Goal: Download file/media

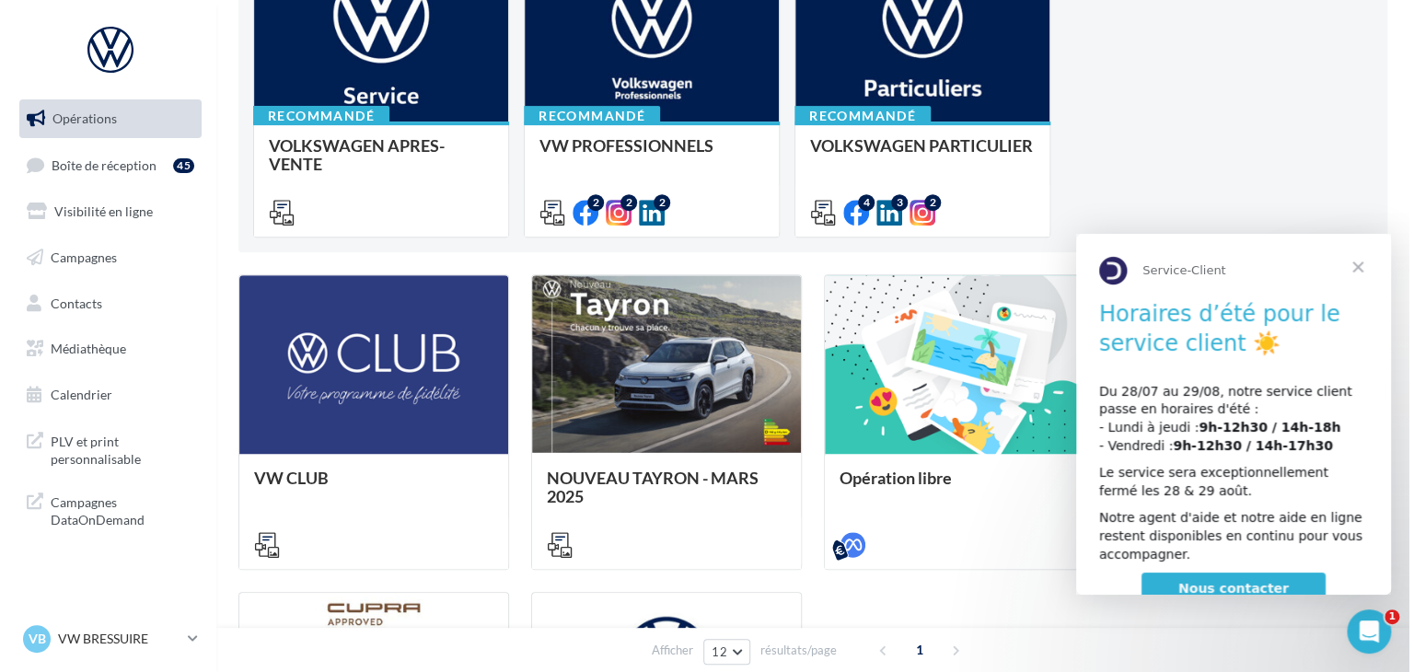
scroll to position [76, 0]
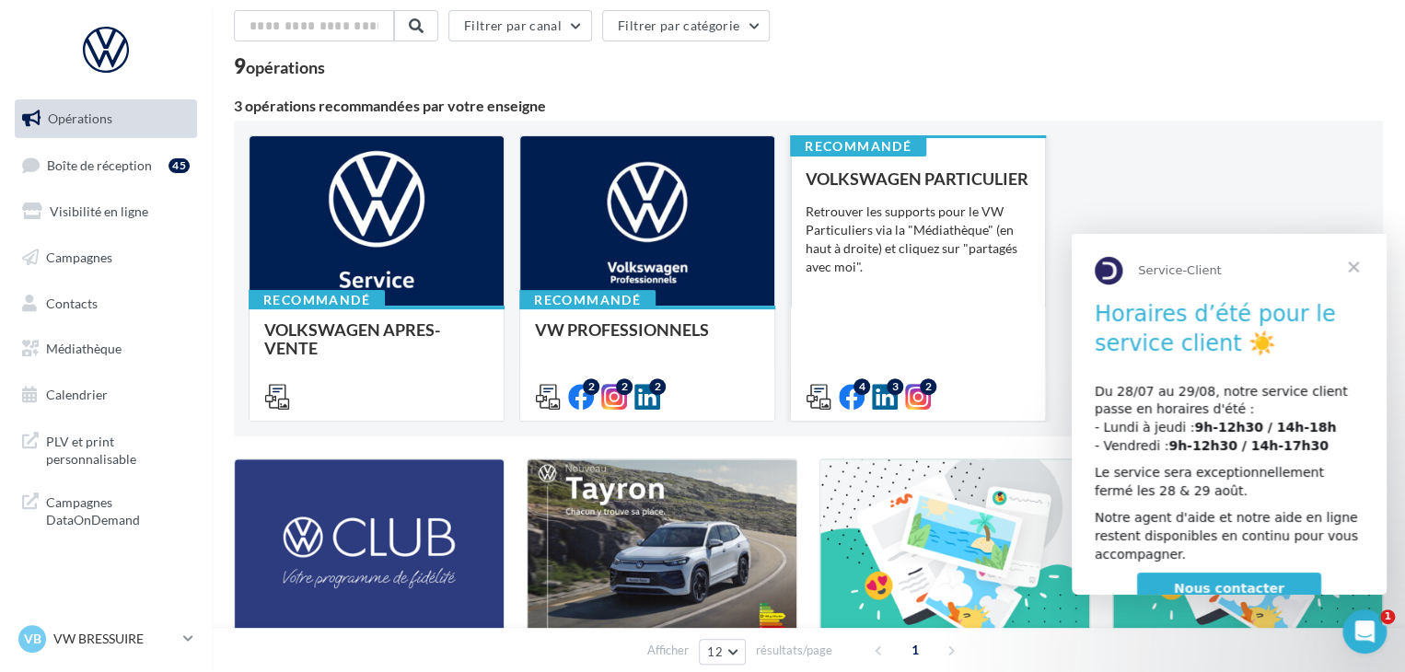
click at [997, 328] on div "VOLKSWAGEN PARTICULIER Retrouver les supports pour le VW Particuliers via la "M…" at bounding box center [918, 286] width 225 height 235
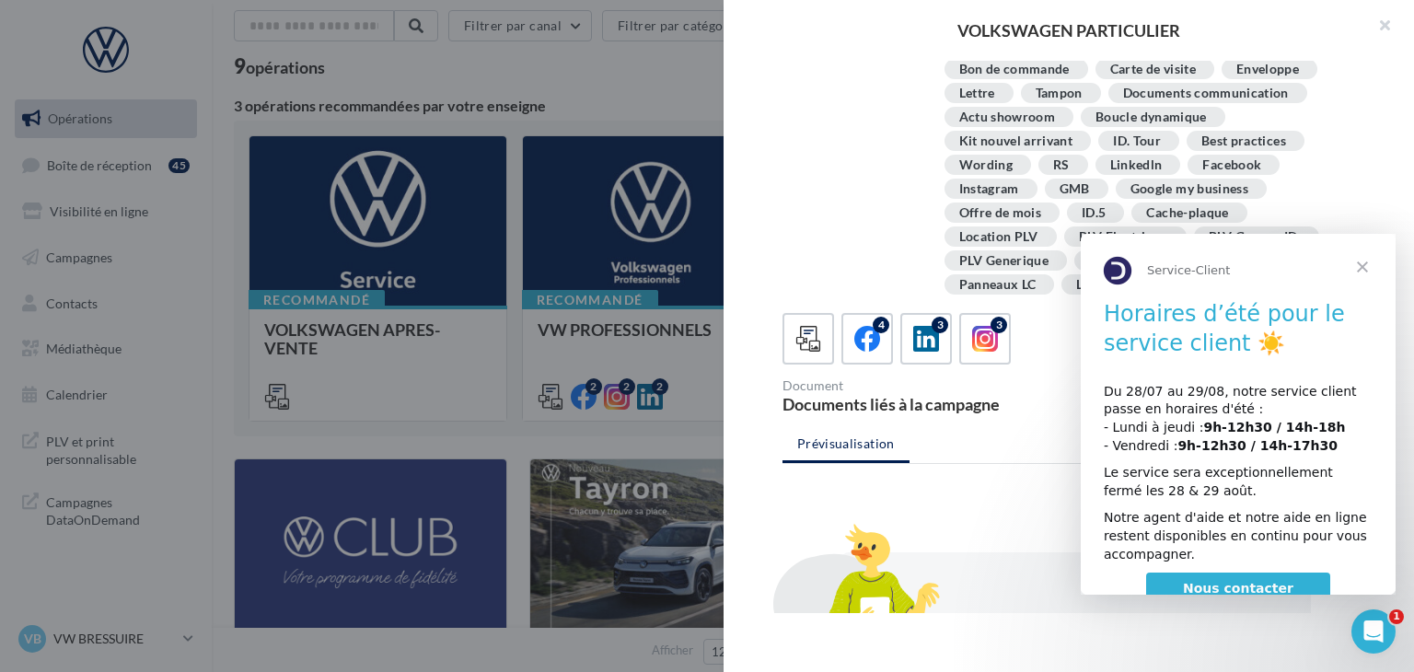
scroll to position [383, 0]
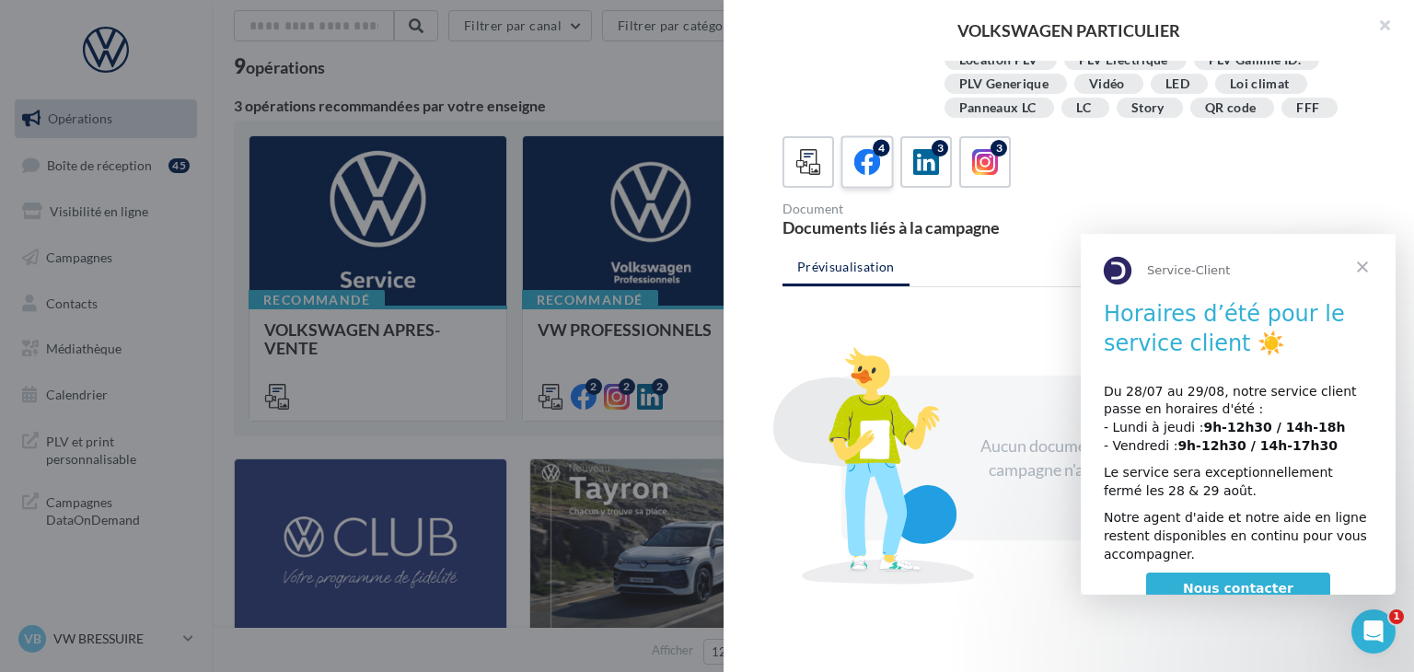
click at [866, 168] on icon at bounding box center [867, 162] width 27 height 27
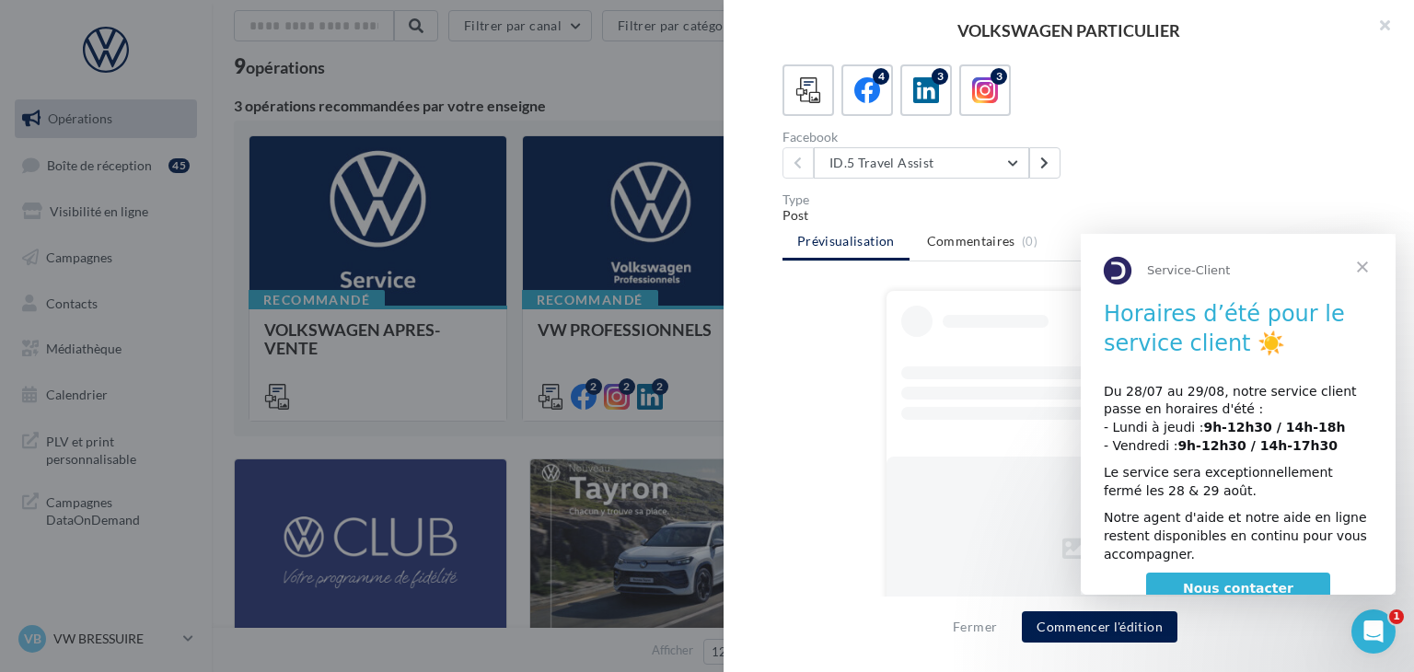
scroll to position [495, 0]
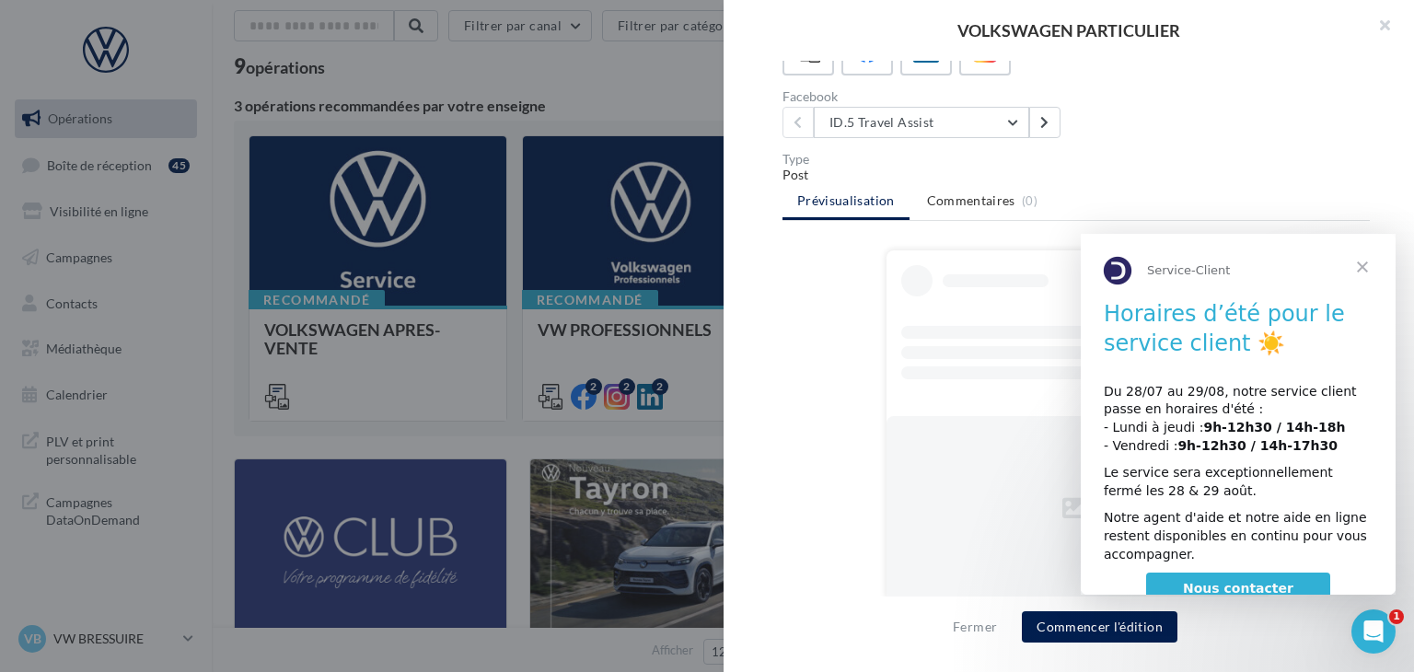
click at [526, 436] on div at bounding box center [707, 336] width 1414 height 672
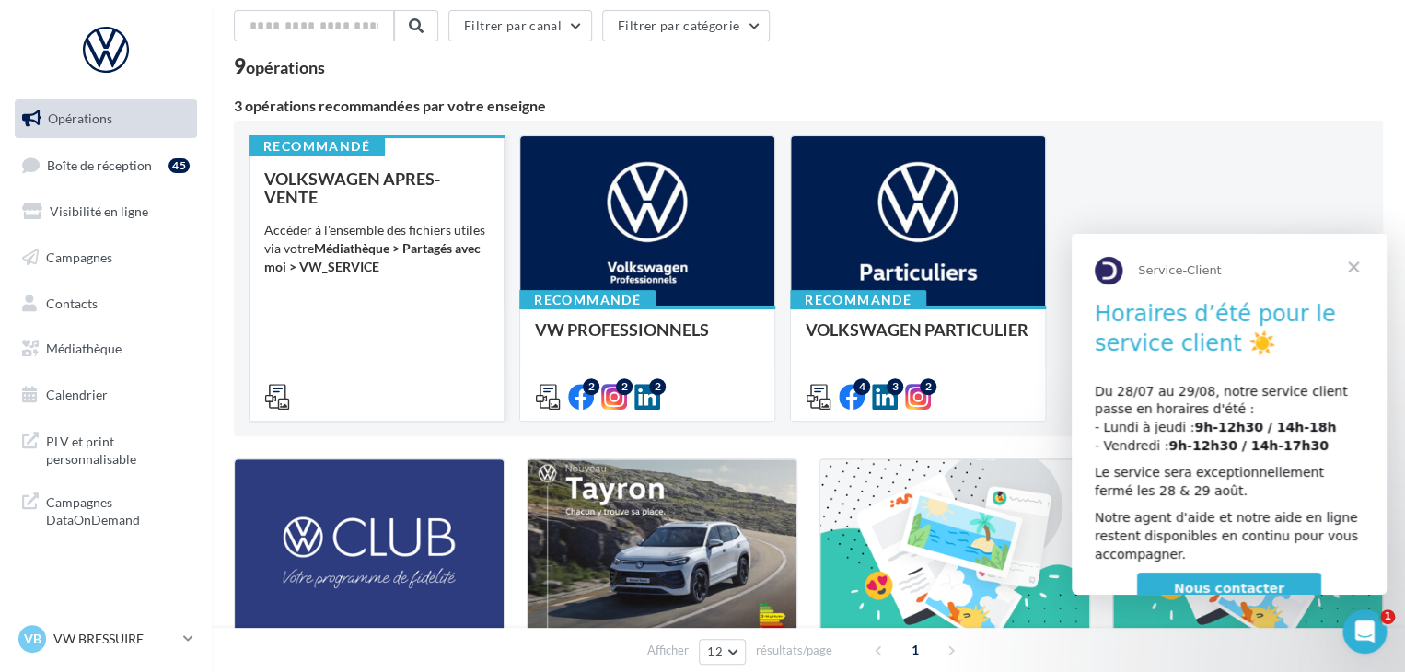
click at [468, 384] on div at bounding box center [376, 395] width 225 height 22
click at [368, 366] on div "VOLKSWAGEN APRES-VENTE Accéder à l'ensemble des fichiers utiles via votre Média…" at bounding box center [376, 286] width 225 height 235
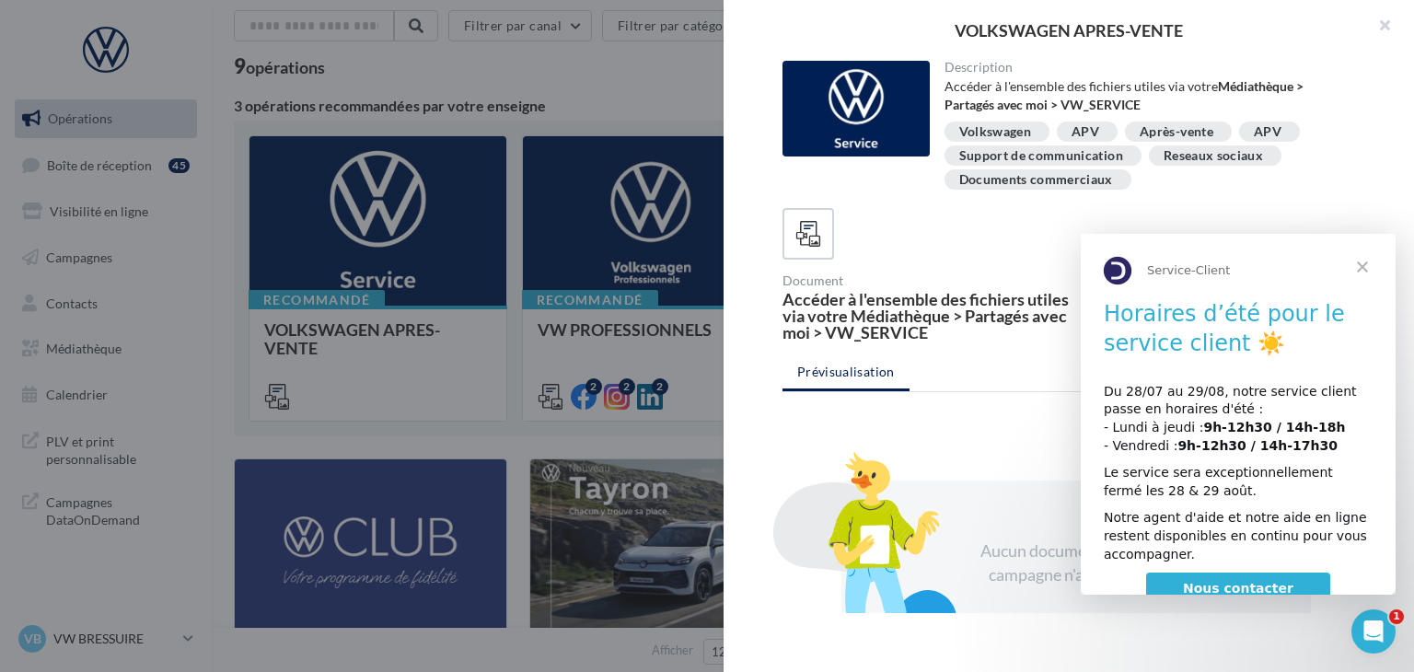
click at [1360, 273] on span "Fermer" at bounding box center [1363, 267] width 66 height 66
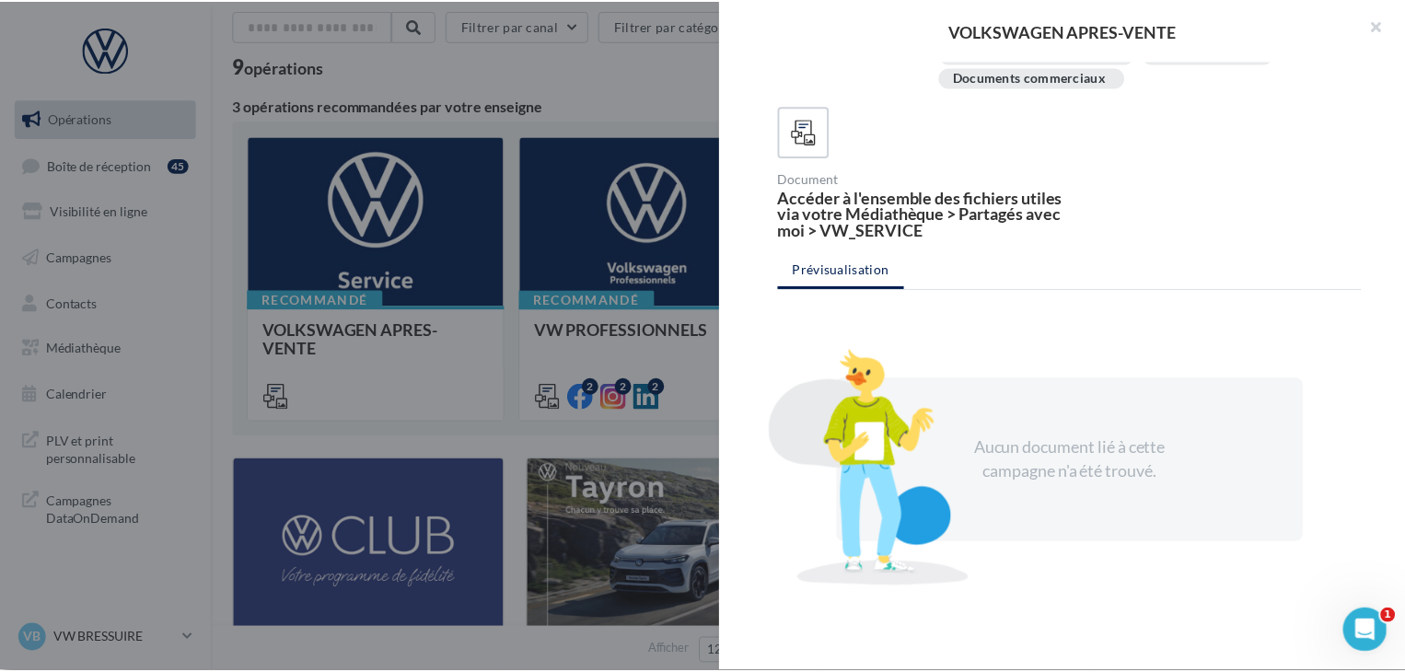
scroll to position [104, 0]
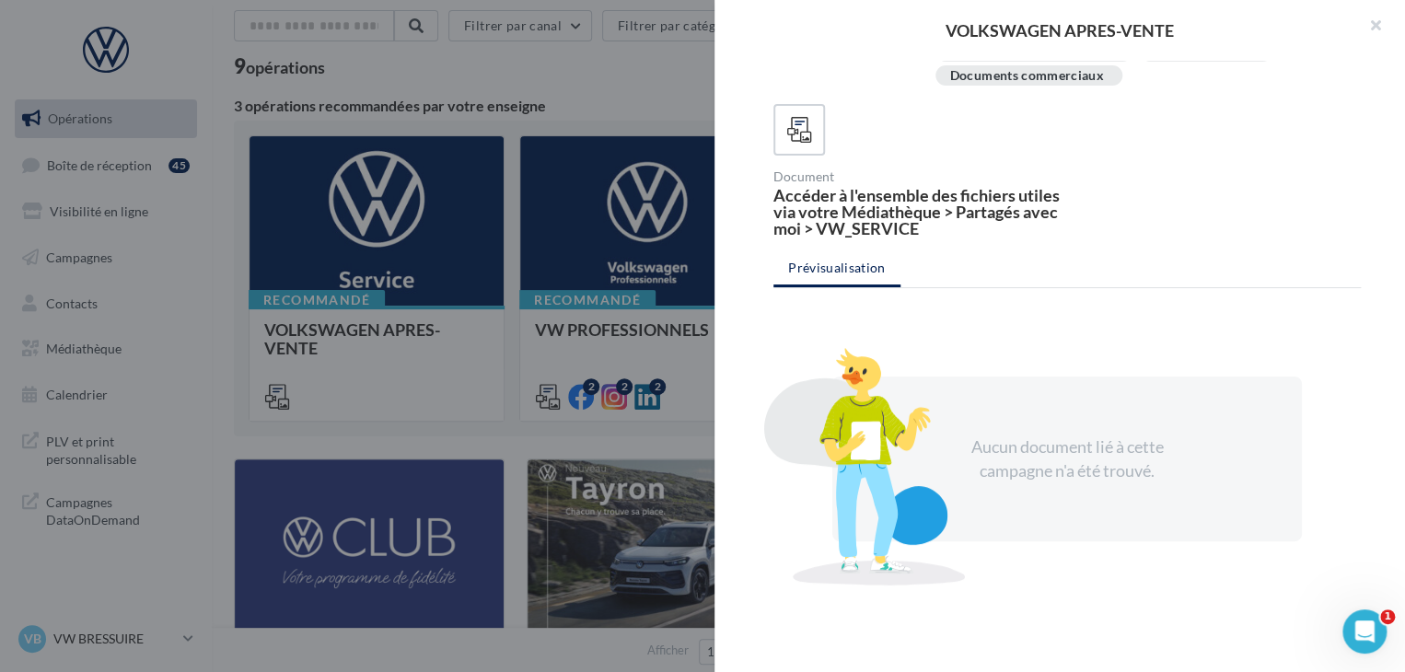
click at [522, 438] on div at bounding box center [702, 336] width 1405 height 672
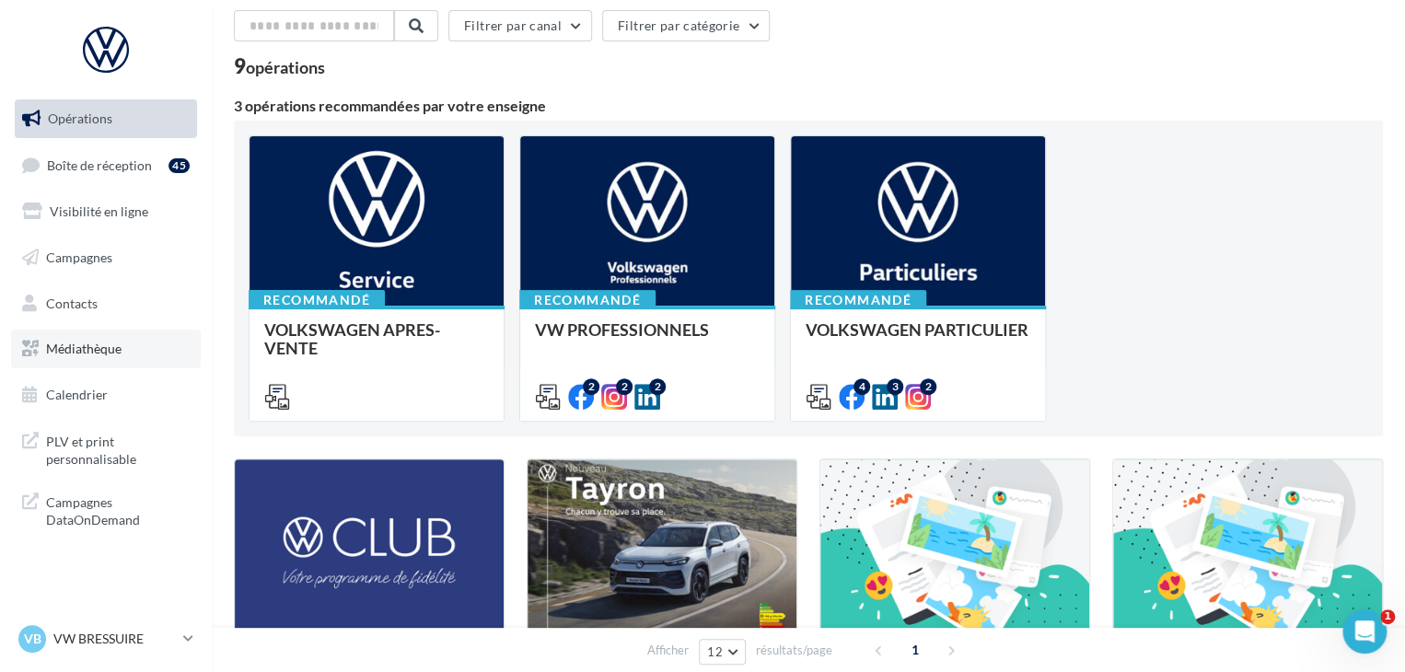
click at [127, 354] on link "Médiathèque" at bounding box center [106, 349] width 190 height 39
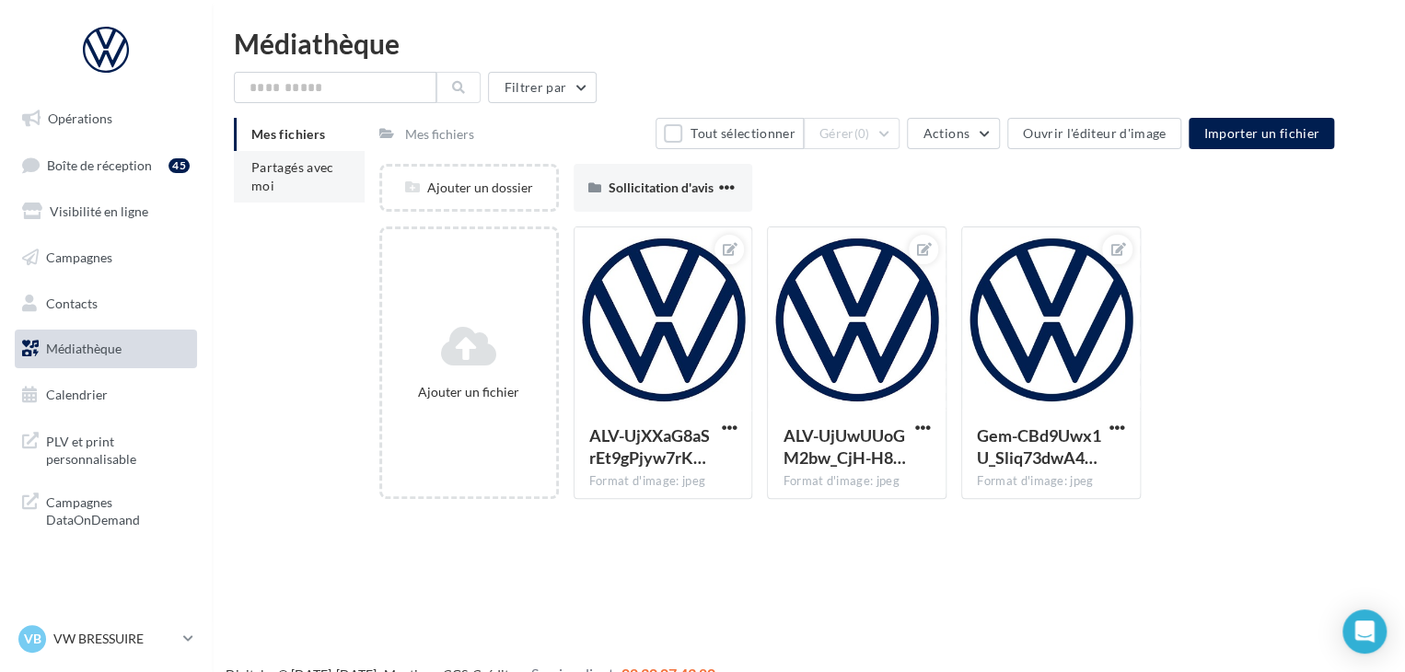
click at [298, 181] on li "Partagés avec moi" at bounding box center [299, 177] width 131 height 52
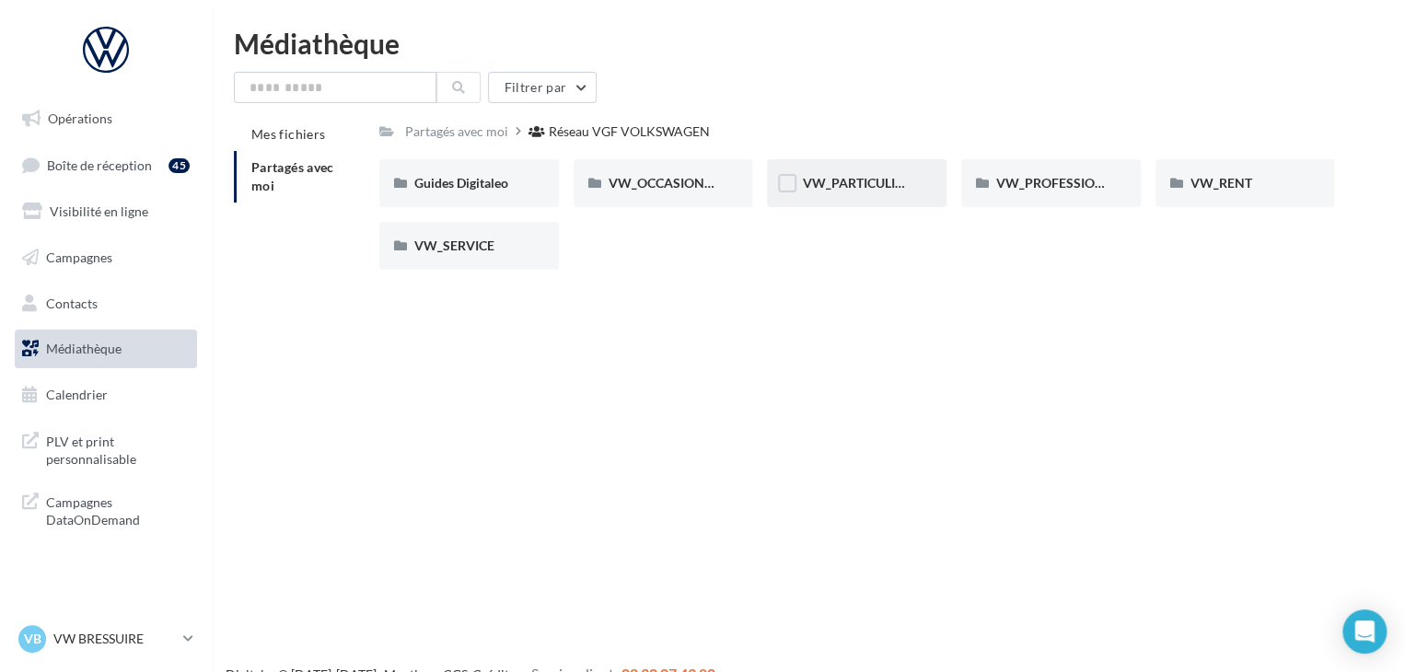
click at [868, 170] on div "VW_PARTICULIERS" at bounding box center [857, 183] width 180 height 48
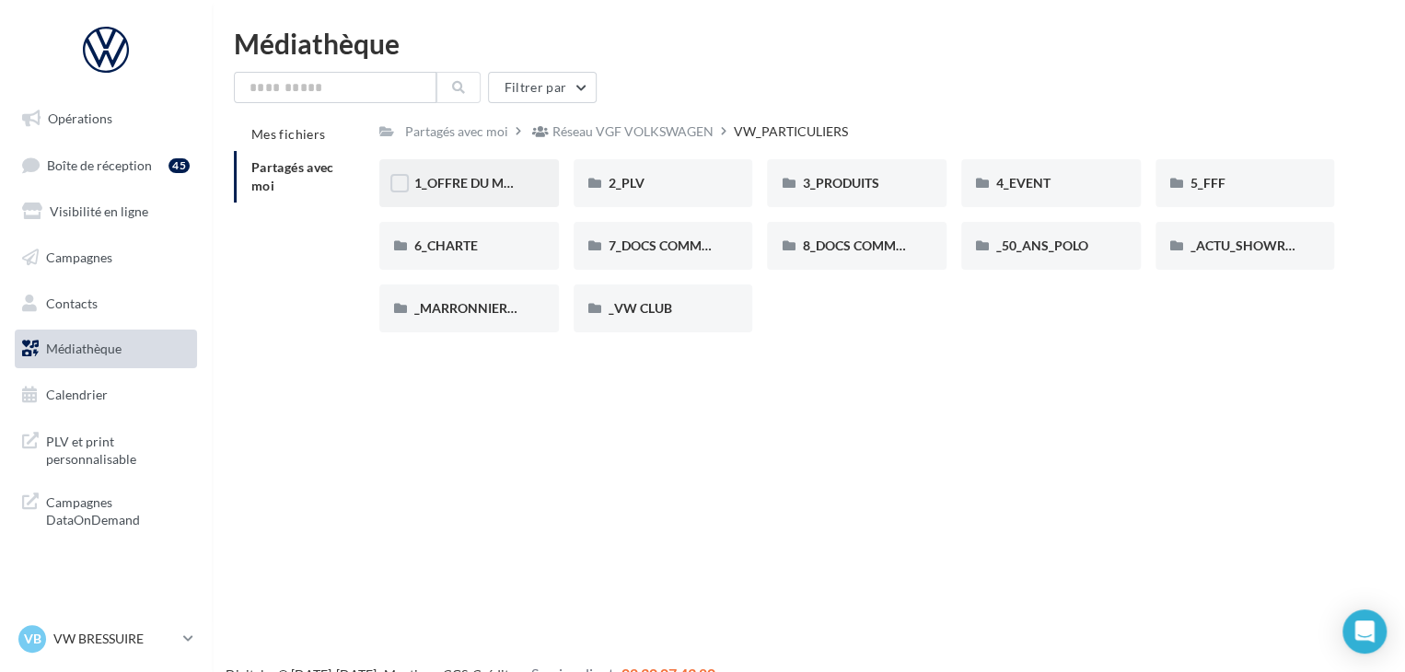
click at [512, 177] on span "1_OFFRE DU MOIS" at bounding box center [469, 183] width 110 height 16
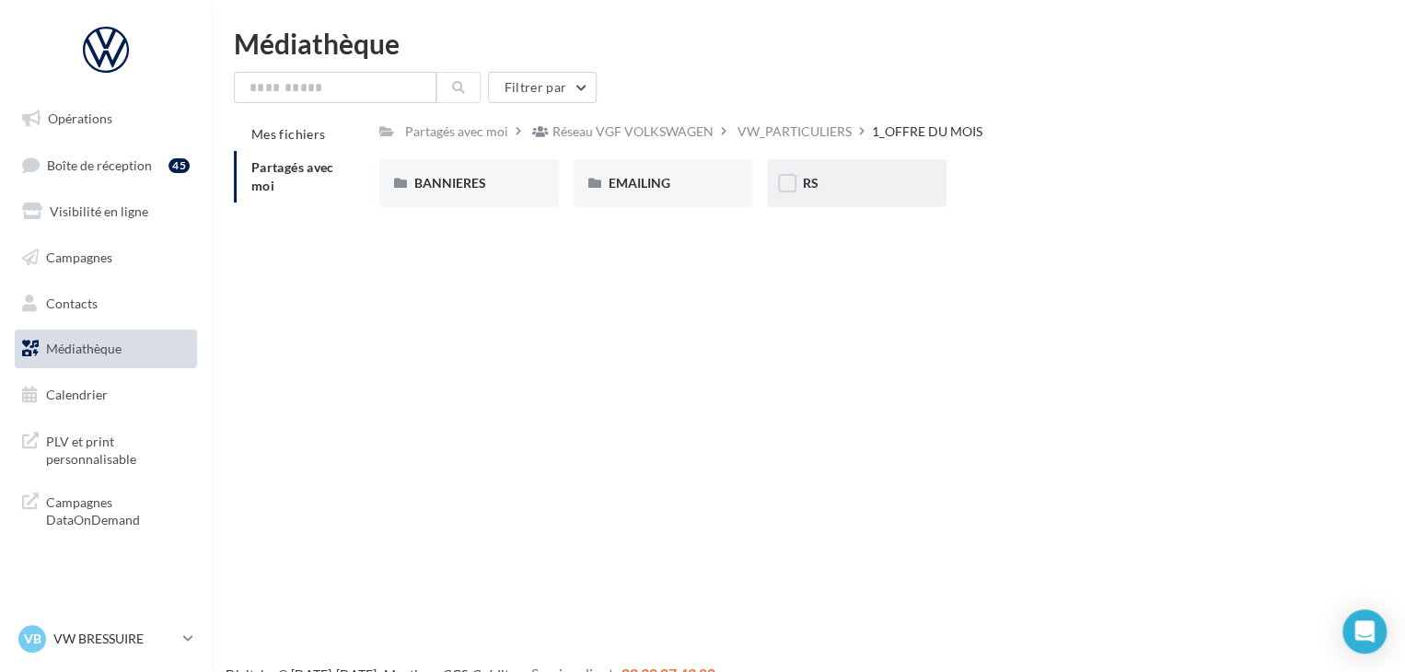
click at [814, 193] on div "RS" at bounding box center [857, 183] width 180 height 48
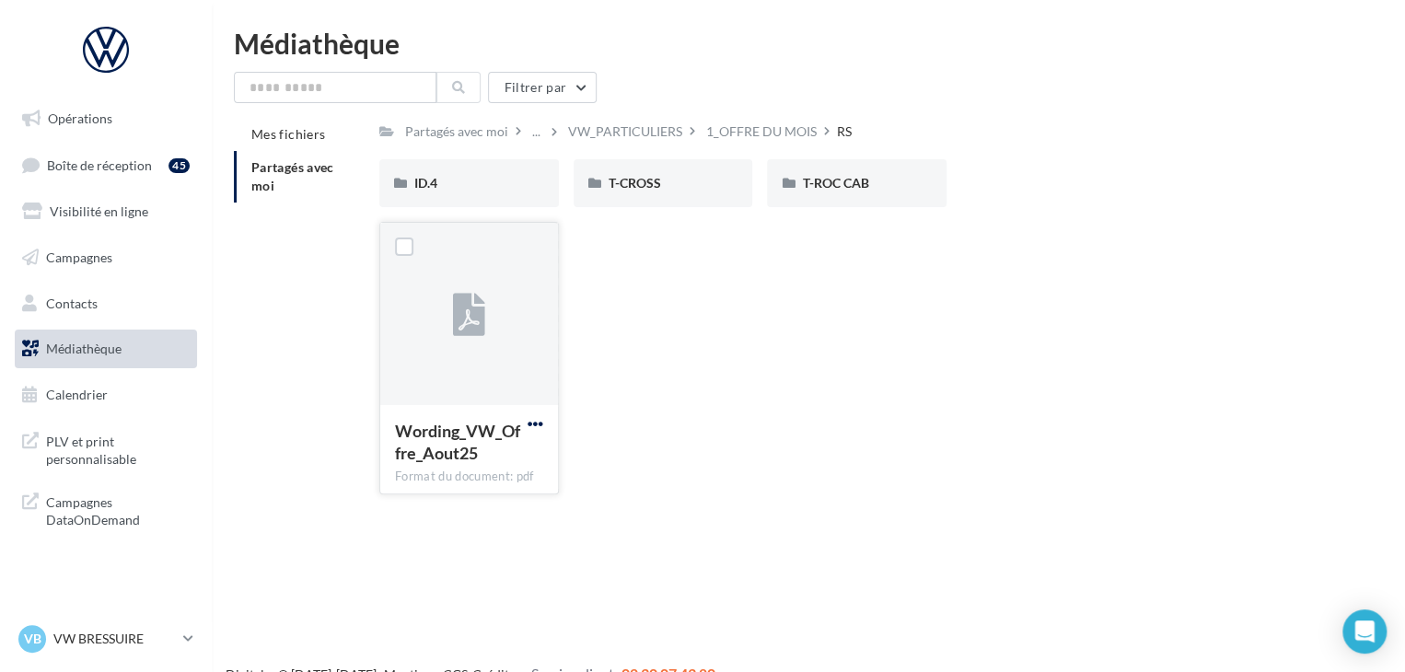
click at [532, 429] on span "button" at bounding box center [536, 424] width 16 height 16
click at [473, 458] on button "Télécharger" at bounding box center [455, 460] width 184 height 48
click at [471, 196] on div "ID.4" at bounding box center [469, 183] width 180 height 48
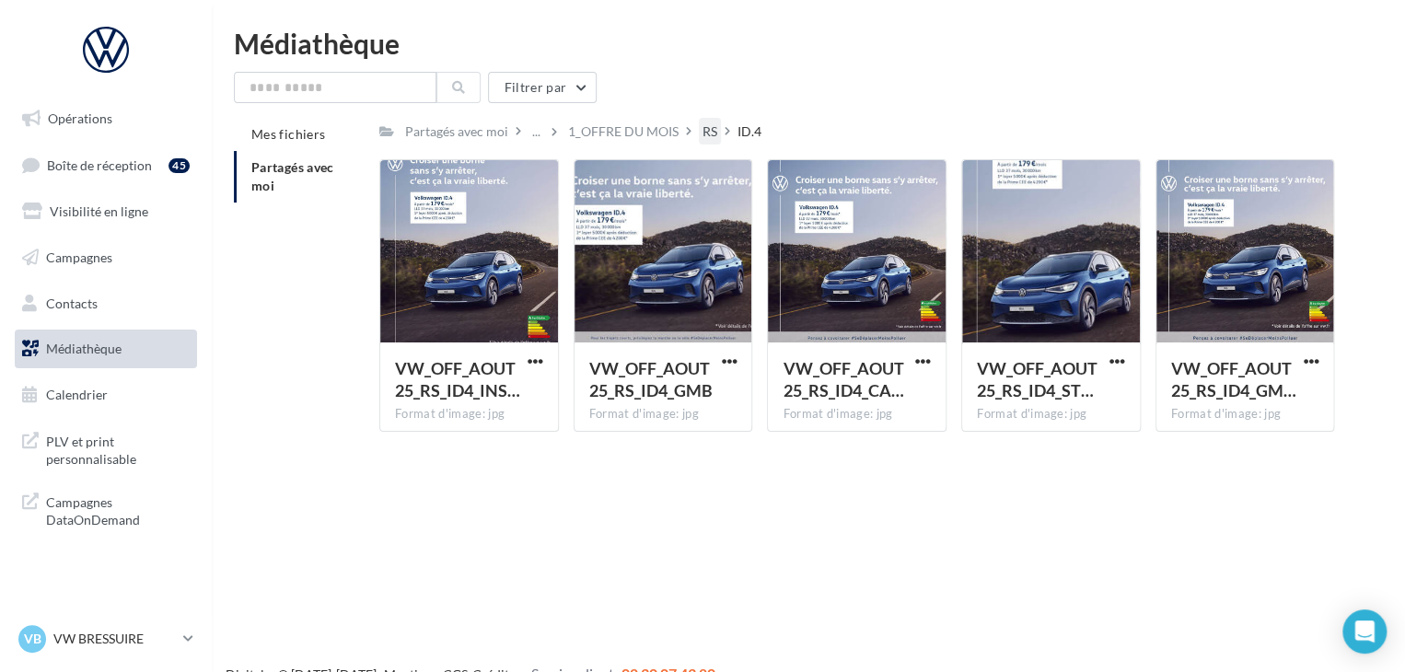
click at [703, 123] on div "RS" at bounding box center [710, 131] width 15 height 18
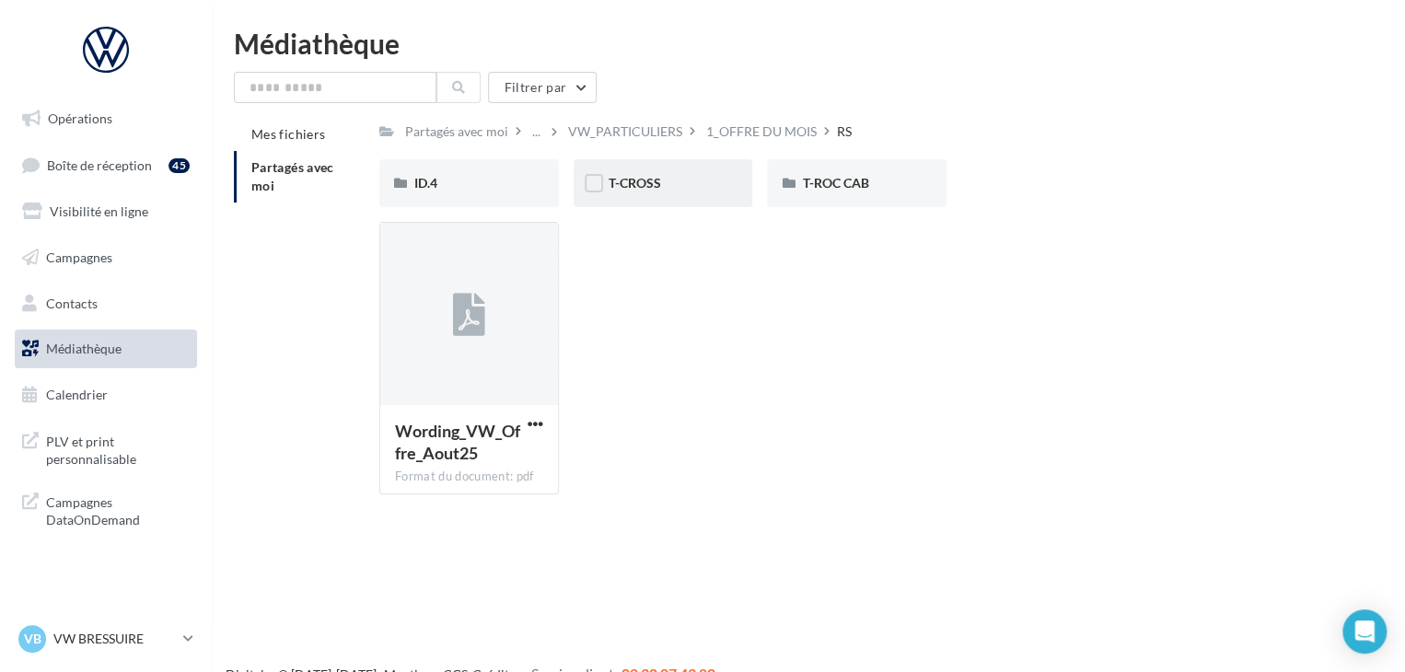
click at [692, 178] on div "T-CROSS" at bounding box center [664, 183] width 110 height 18
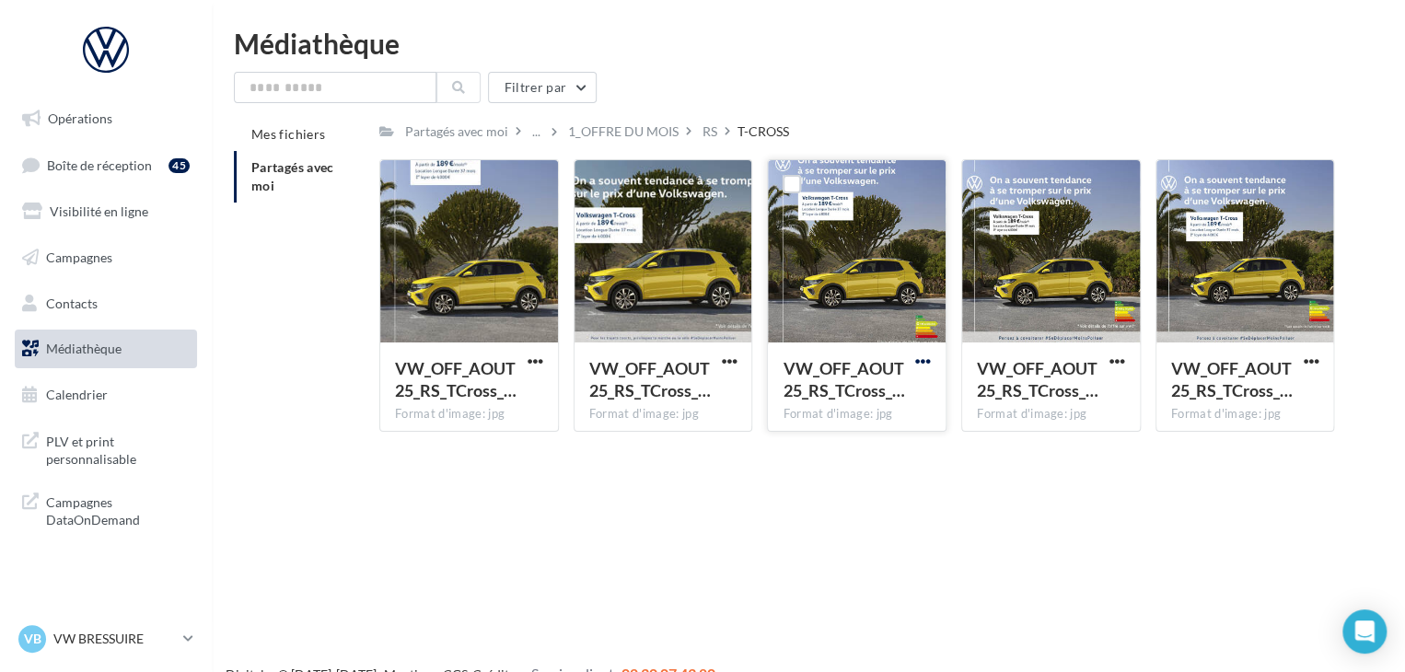
click at [917, 358] on span "button" at bounding box center [923, 362] width 16 height 16
click at [899, 388] on button "Télécharger" at bounding box center [842, 398] width 184 height 48
click at [1098, 525] on div "Opérations Boîte de réception 45 Visibilité en ligne Campagnes Contacts Médiath…" at bounding box center [702, 365] width 1405 height 672
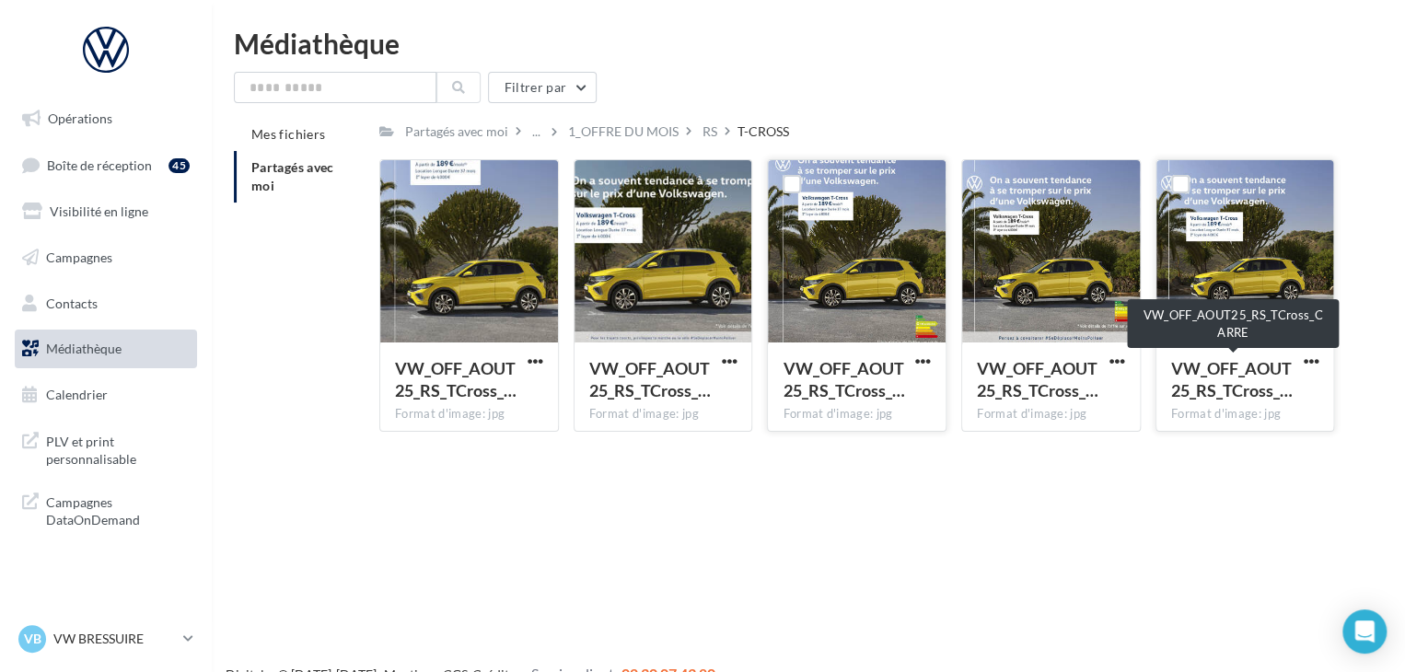
click at [1296, 362] on div "VW_OFF_AOUT25_RS_TCross_…" at bounding box center [1234, 379] width 126 height 44
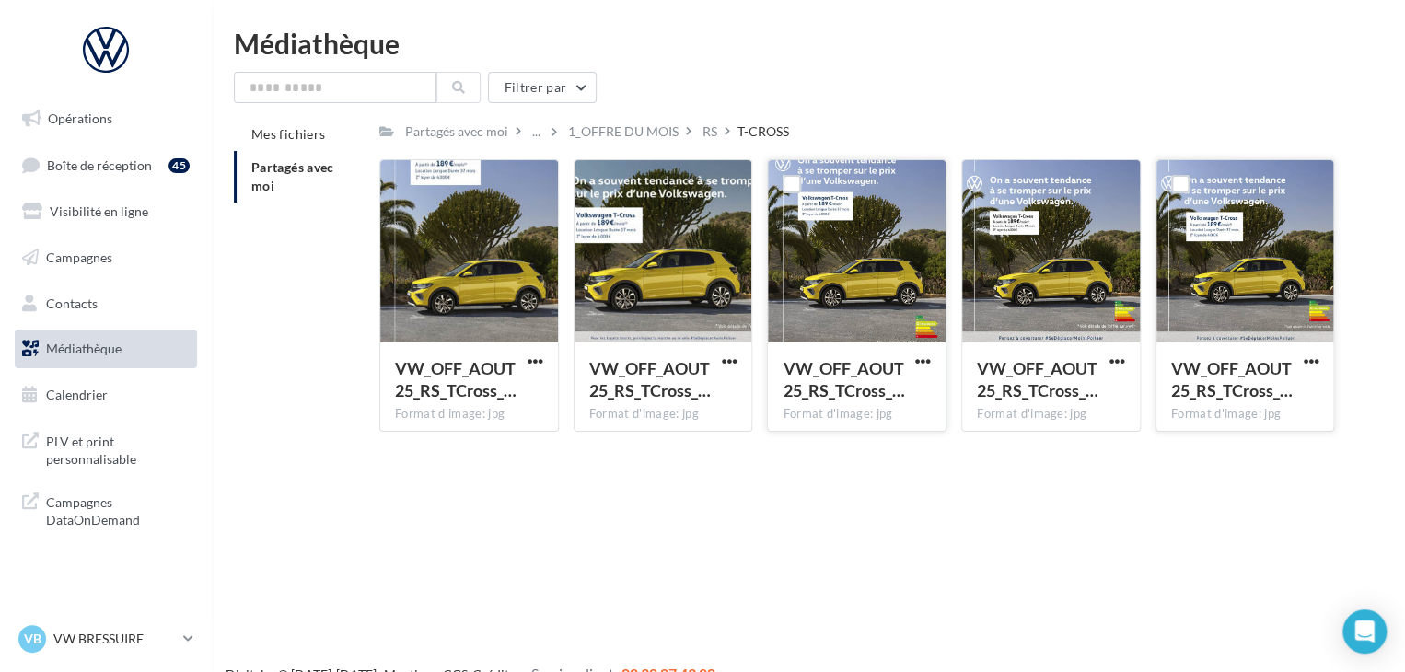
click at [1322, 351] on div "VW_OFF_AOUT25_RS_TCross_… Format d'image: jpg" at bounding box center [1246, 295] width 180 height 273
click at [1318, 364] on span "button" at bounding box center [1311, 362] width 16 height 16
click at [1200, 402] on button "Télécharger" at bounding box center [1230, 398] width 184 height 48
drag, startPoint x: 1155, startPoint y: 526, endPoint x: 1177, endPoint y: 530, distance: 22.6
click at [1155, 526] on div "Opérations Boîte de réception 45 Visibilité en ligne Campagnes Contacts Médiath…" at bounding box center [702, 365] width 1405 height 672
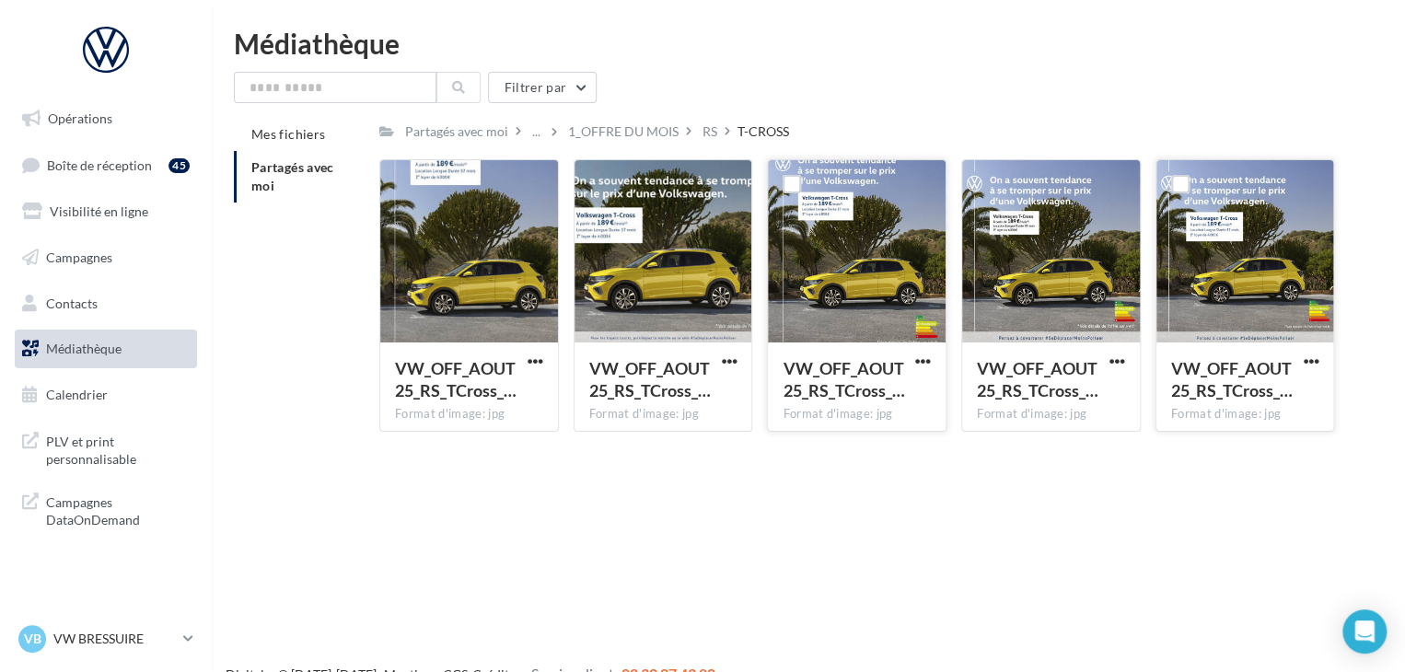
click at [202, 638] on div "VB VW BRESSUIRE vw-loco-79302" at bounding box center [106, 647] width 212 height 51
click at [199, 640] on div "VB VW BRESSUIRE vw-loco-79302" at bounding box center [106, 647] width 212 height 51
click at [158, 634] on p "VW BRESSUIRE" at bounding box center [114, 639] width 122 height 18
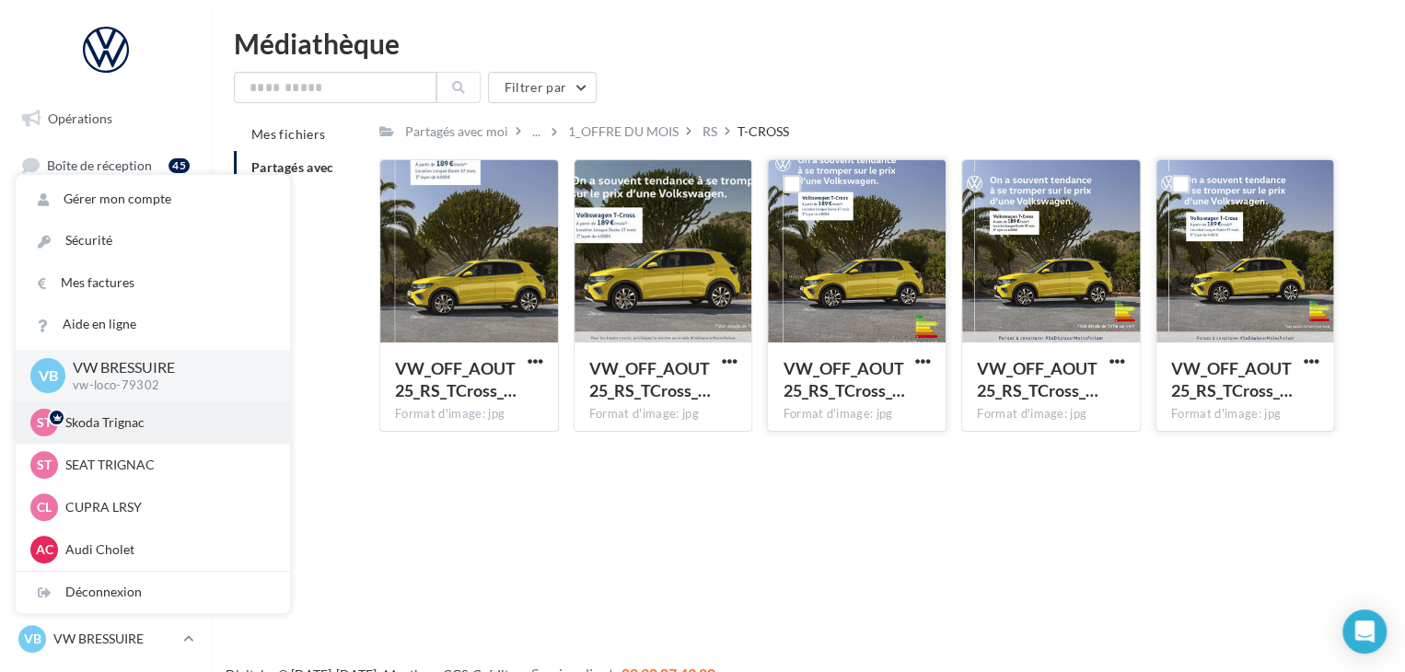
click at [92, 424] on p "Skoda Trignac" at bounding box center [166, 422] width 203 height 18
